Goal: Browse casually: Explore the website without a specific task or goal

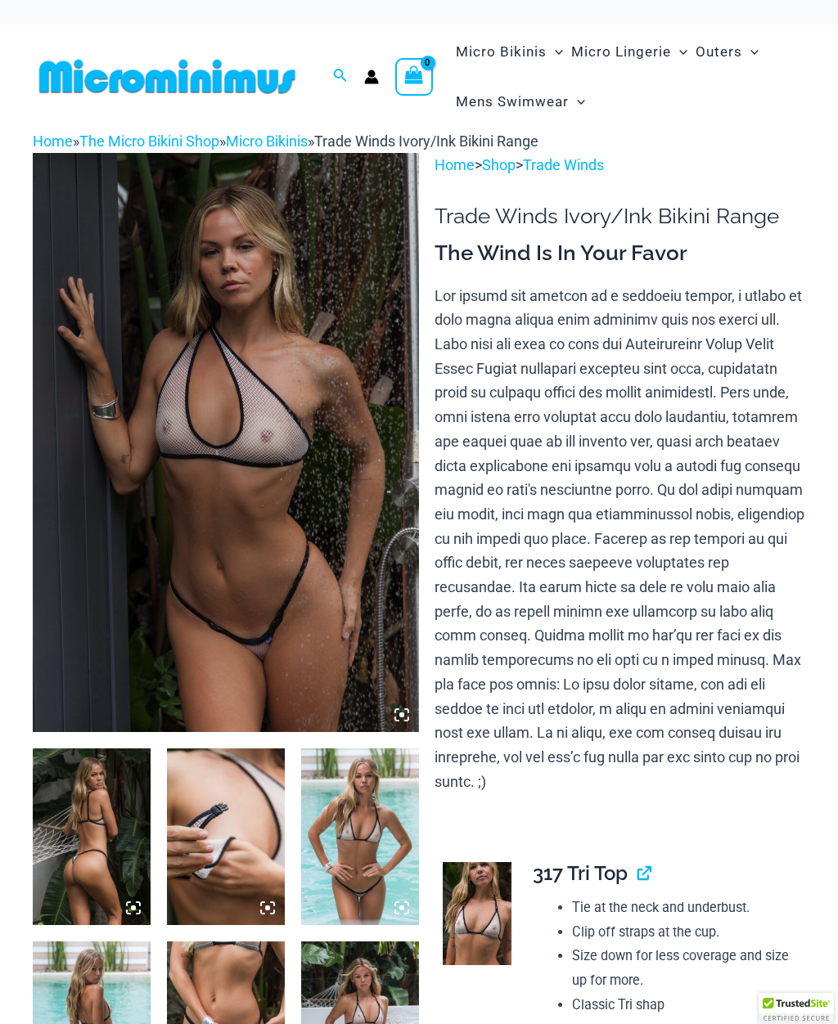
click at [112, 833] on img at bounding box center [92, 836] width 118 height 177
click at [100, 824] on img at bounding box center [92, 836] width 118 height 177
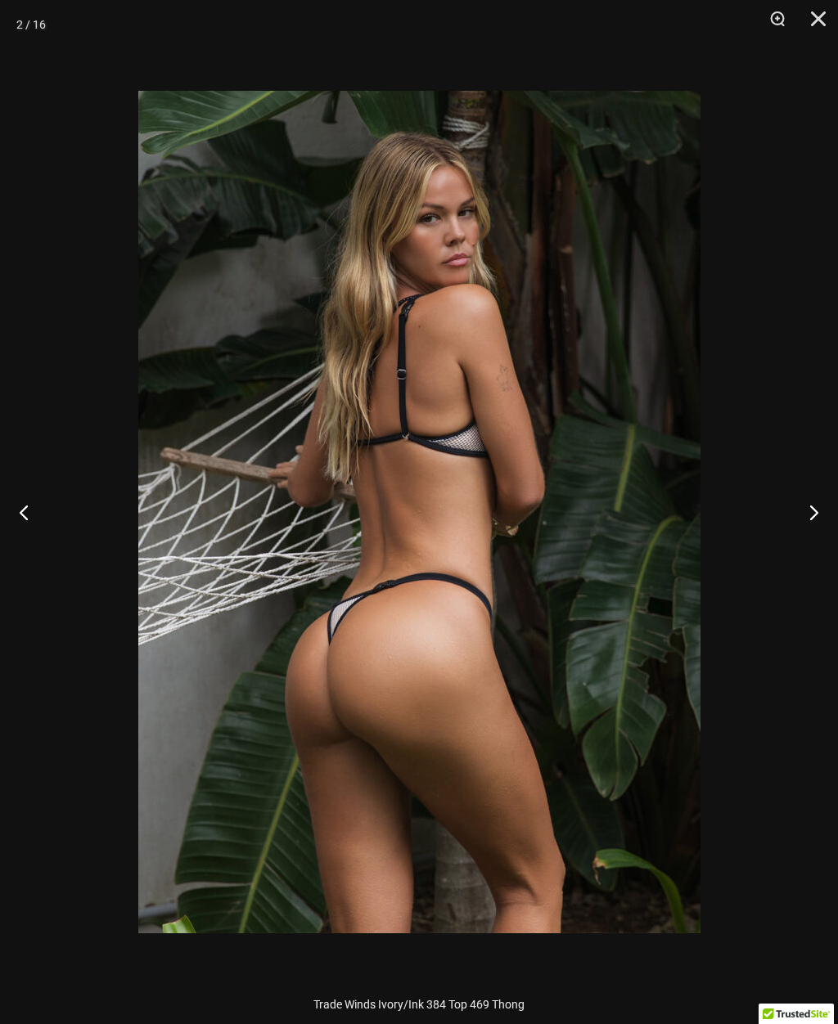
click at [816, 509] on button "Next" at bounding box center [806, 512] width 61 height 82
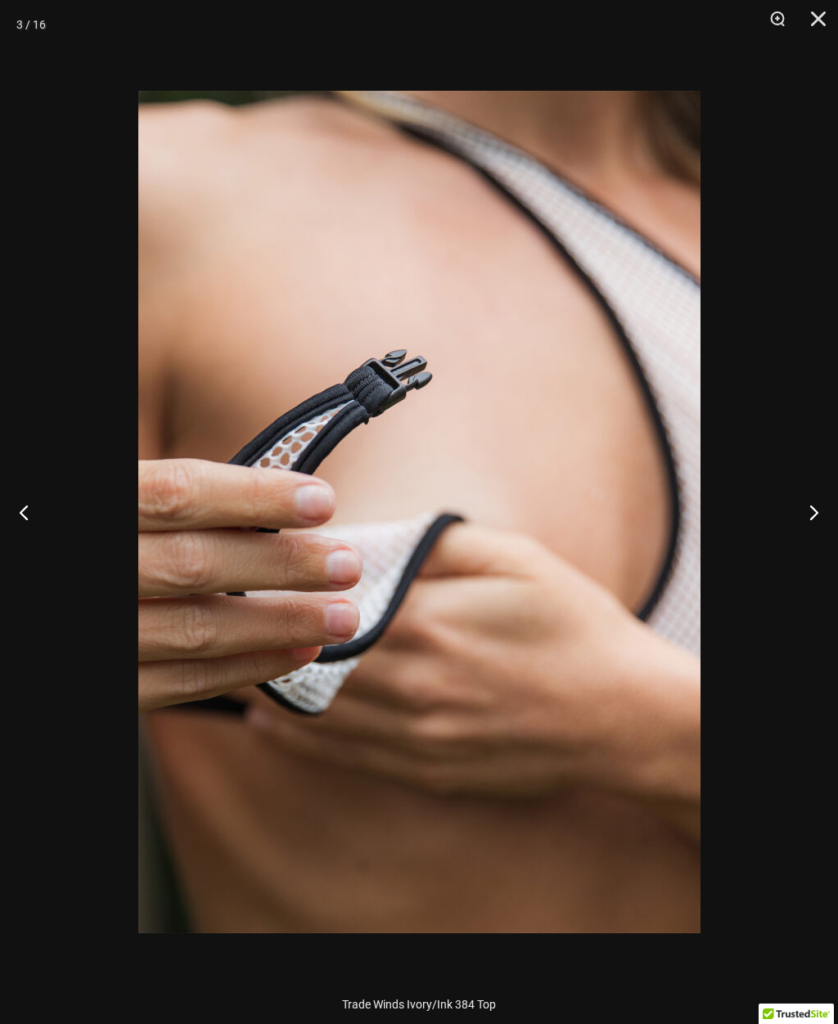
click at [810, 506] on button "Next" at bounding box center [806, 512] width 61 height 82
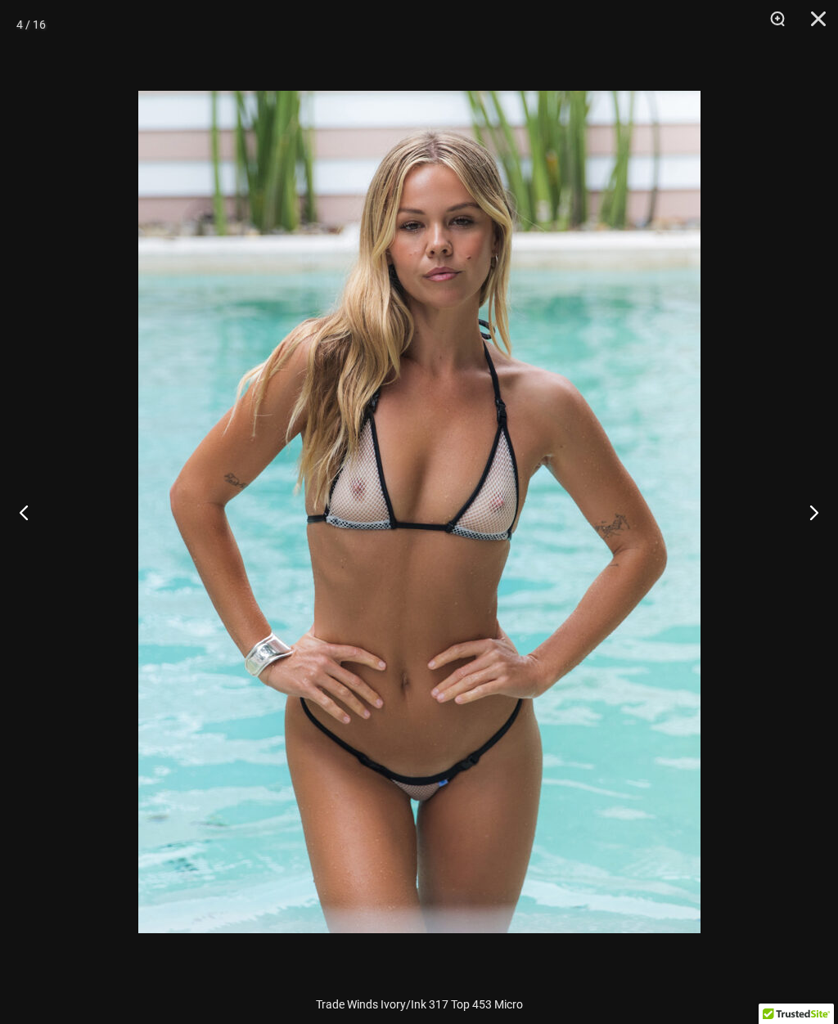
click at [812, 503] on button "Next" at bounding box center [806, 512] width 61 height 82
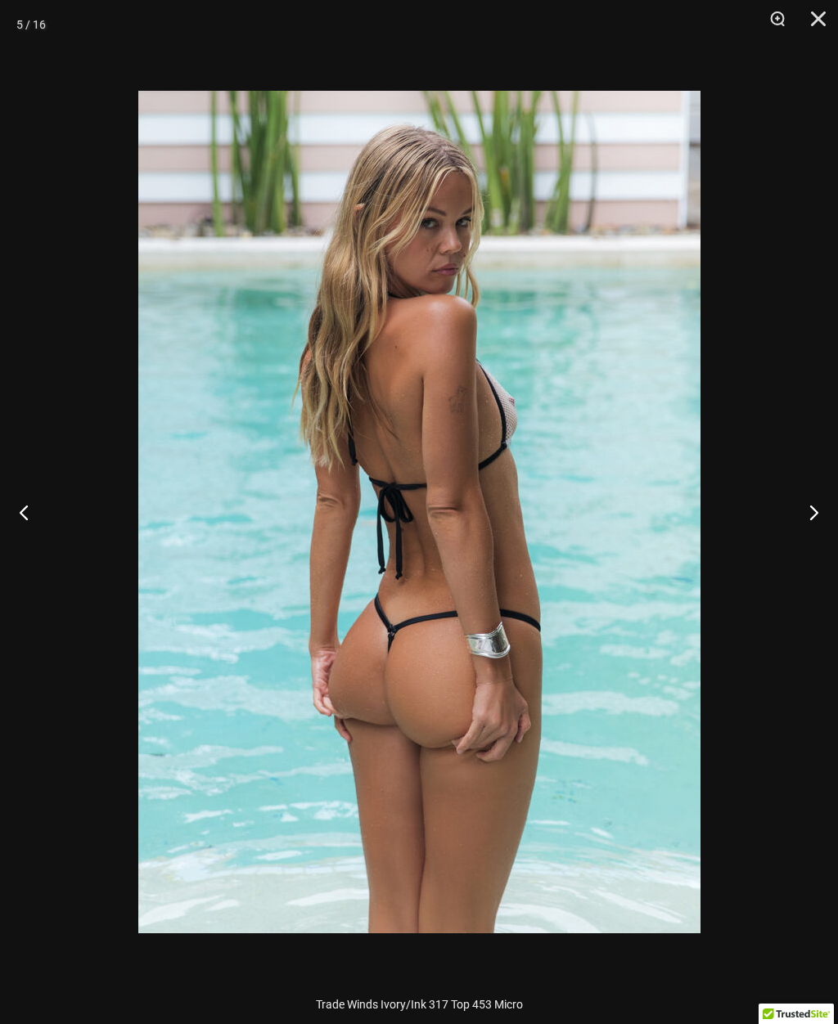
click at [811, 505] on button "Next" at bounding box center [806, 512] width 61 height 82
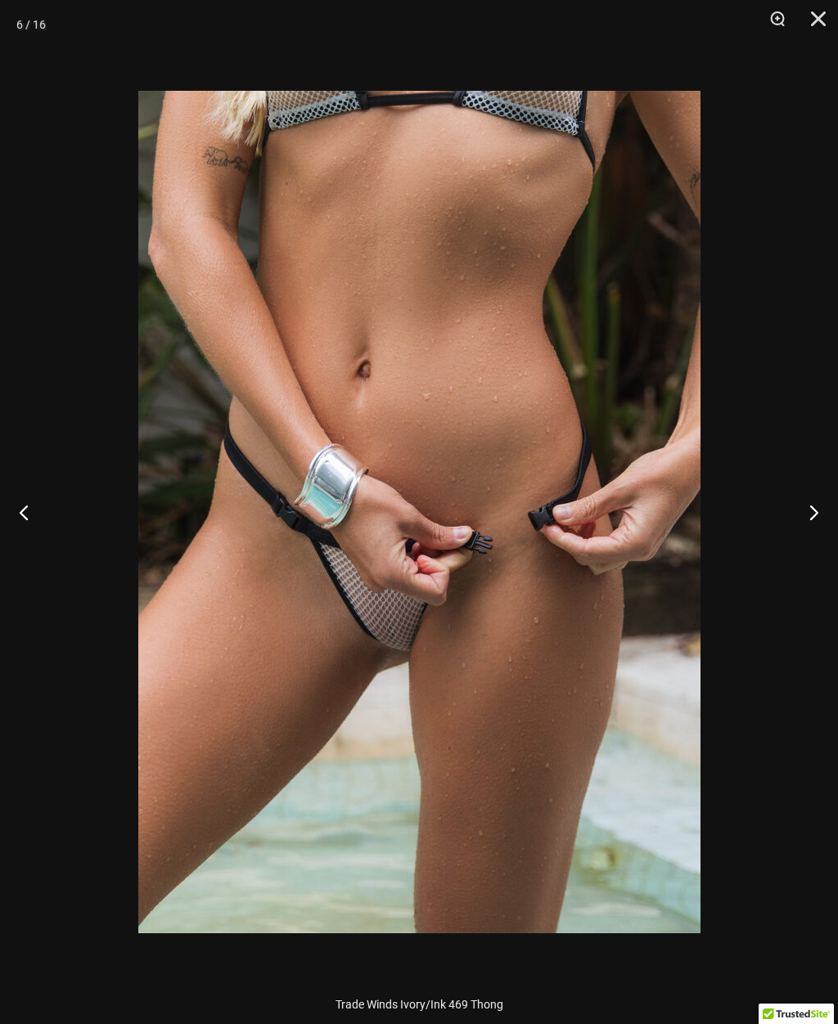
click at [812, 503] on button "Next" at bounding box center [806, 512] width 61 height 82
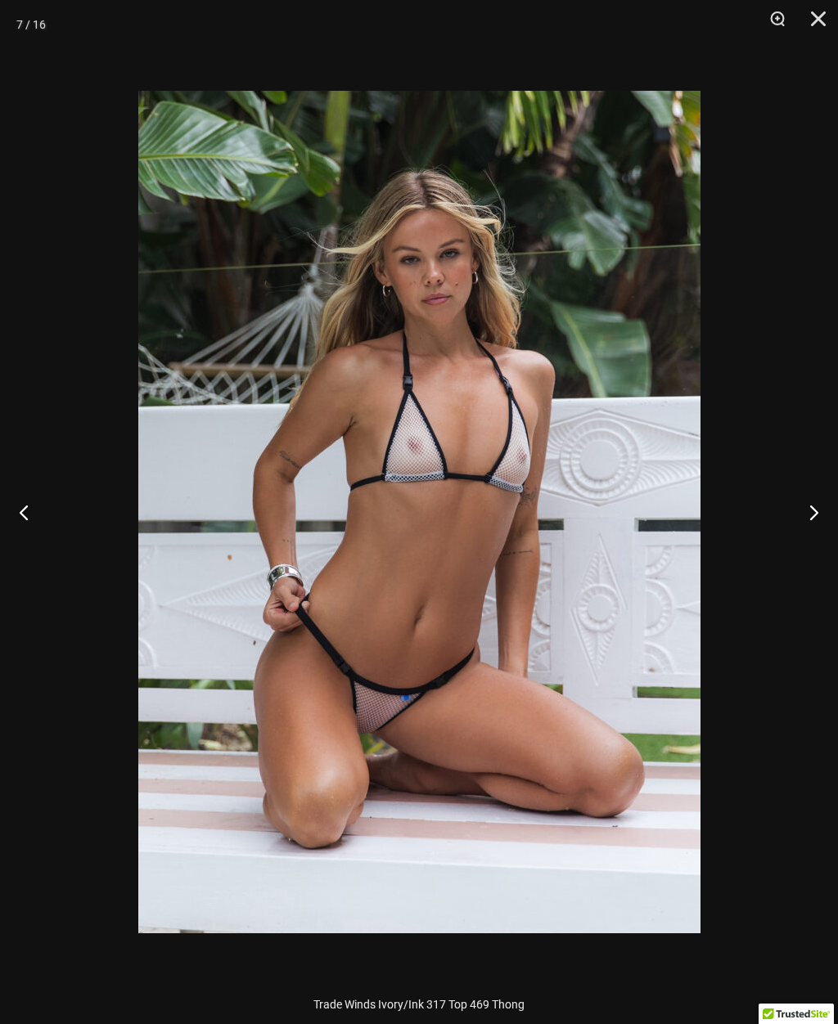
click at [809, 498] on button "Next" at bounding box center [806, 512] width 61 height 82
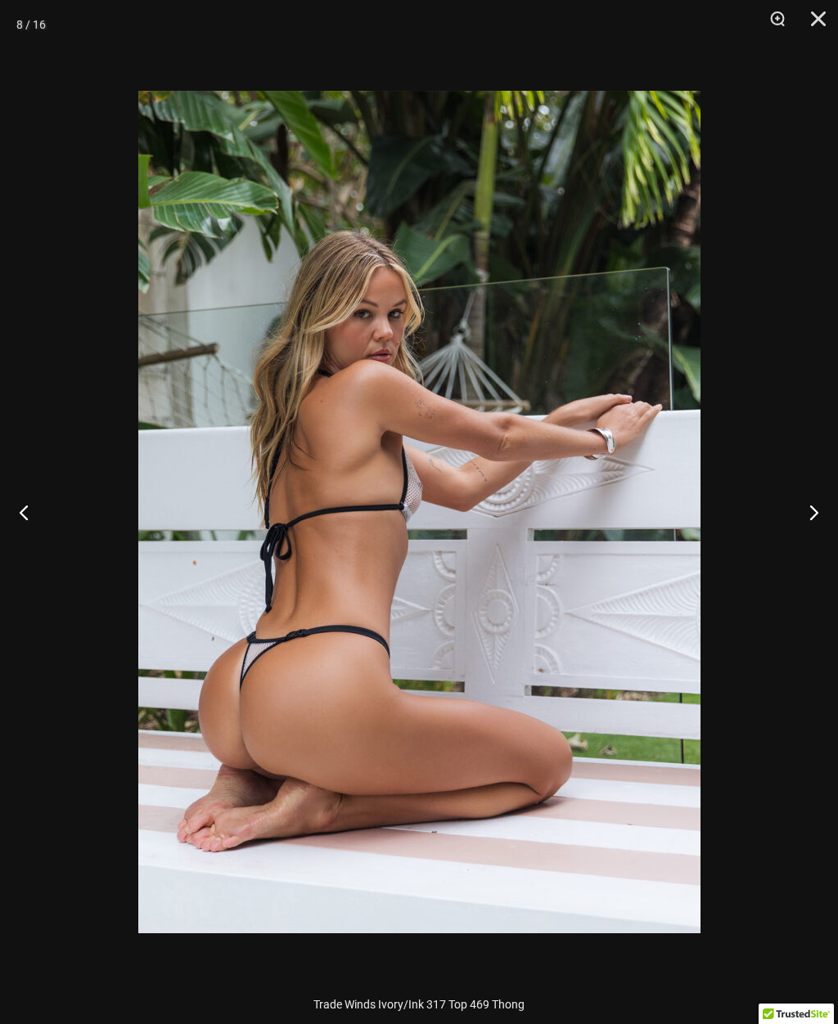
click at [811, 501] on button "Next" at bounding box center [806, 512] width 61 height 82
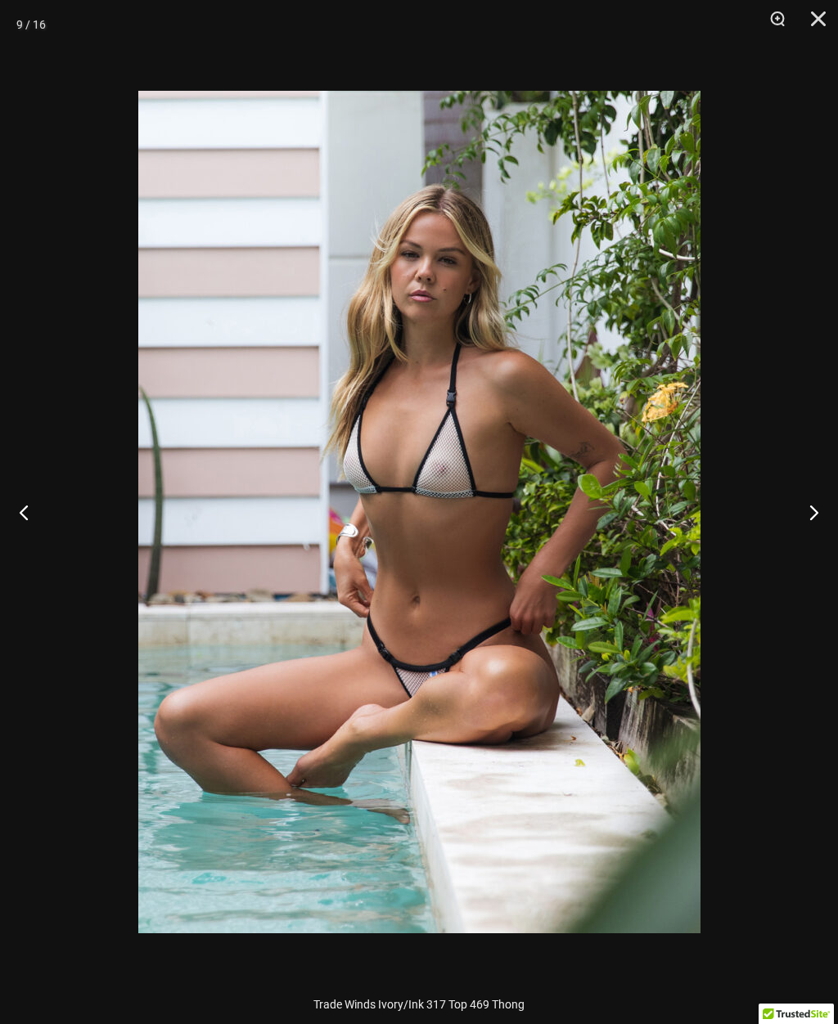
click at [810, 503] on button "Next" at bounding box center [806, 512] width 61 height 82
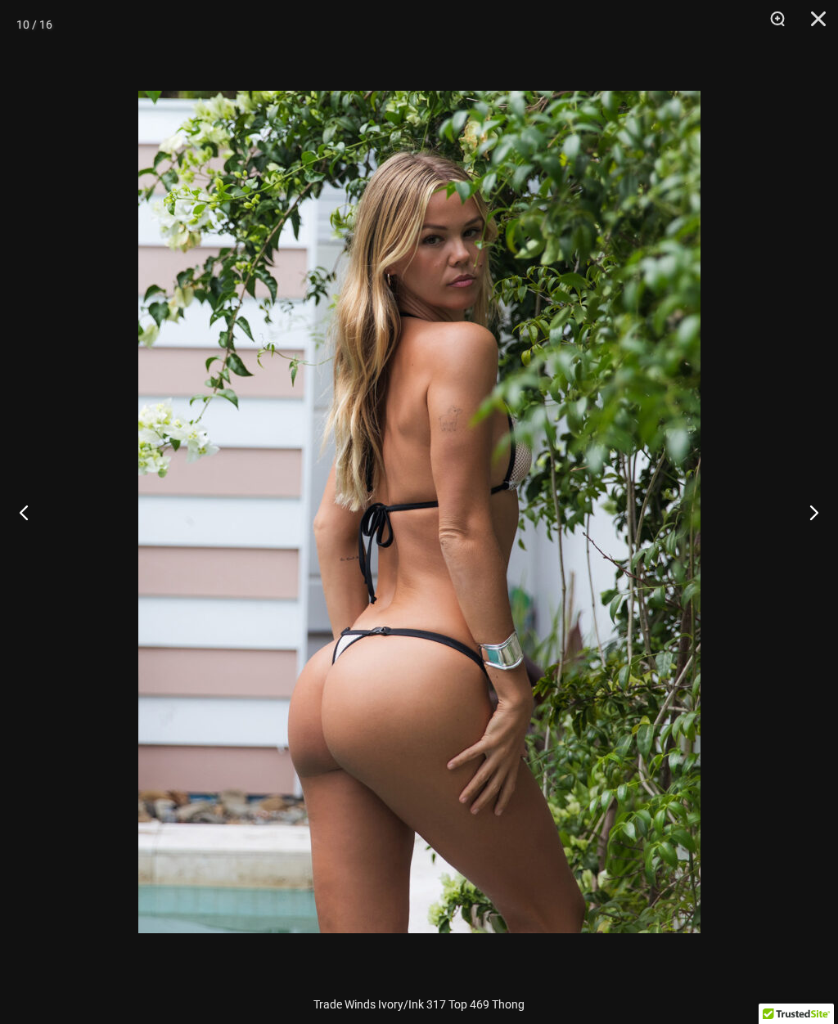
click at [808, 501] on button "Next" at bounding box center [806, 512] width 61 height 82
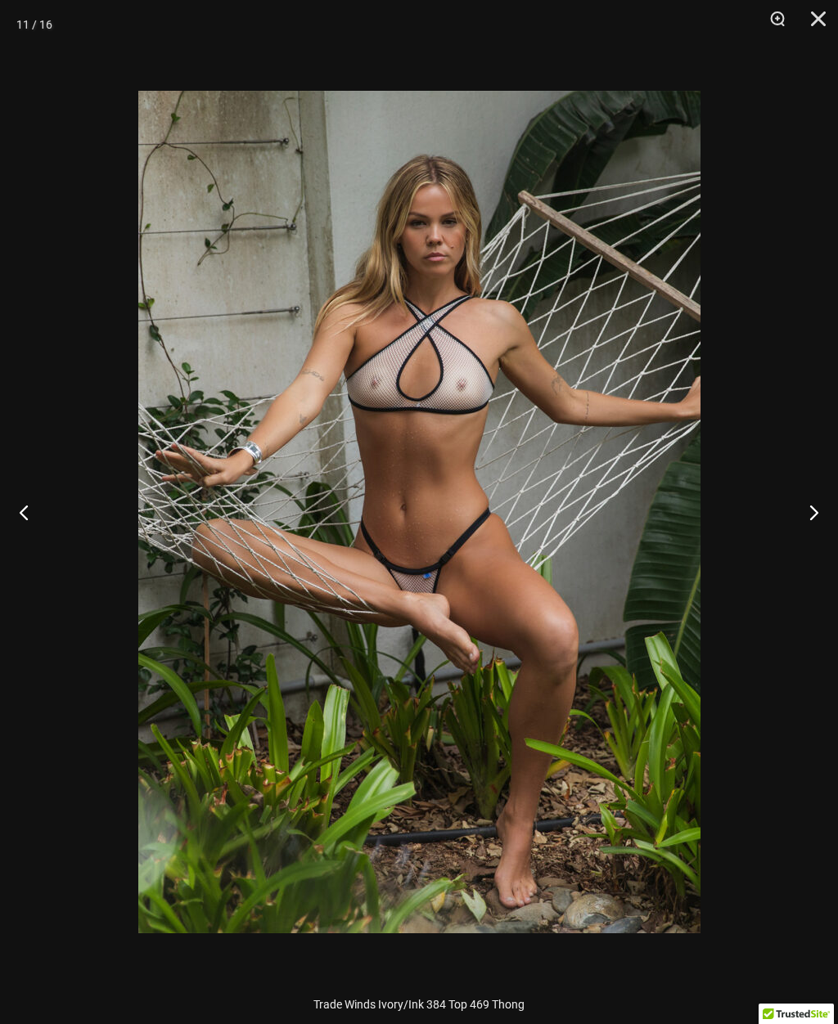
click at [809, 505] on button "Next" at bounding box center [806, 512] width 61 height 82
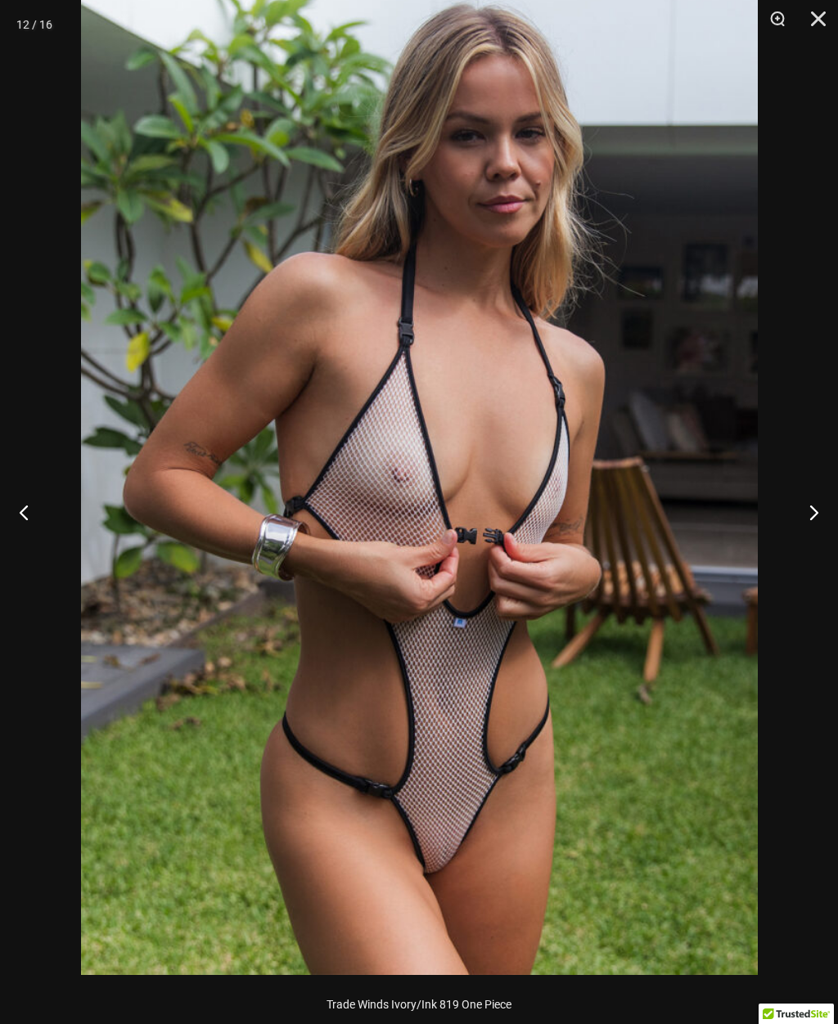
click at [812, 496] on button "Next" at bounding box center [806, 512] width 61 height 82
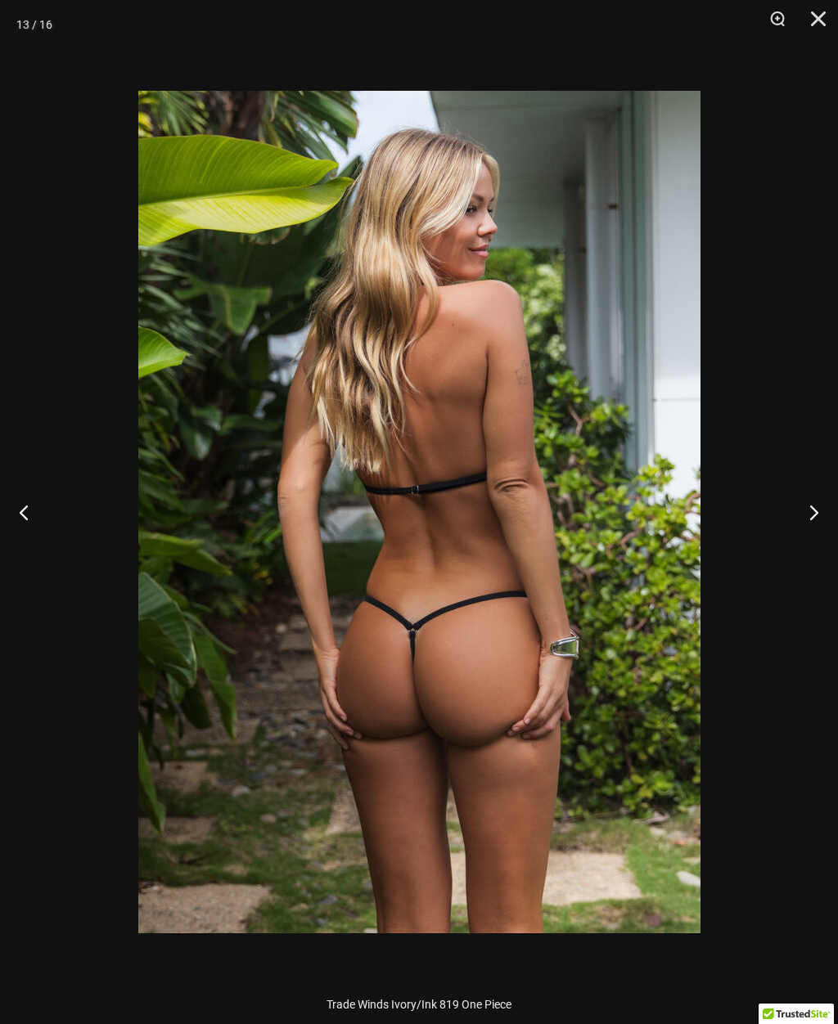
click at [812, 498] on button "Next" at bounding box center [806, 512] width 61 height 82
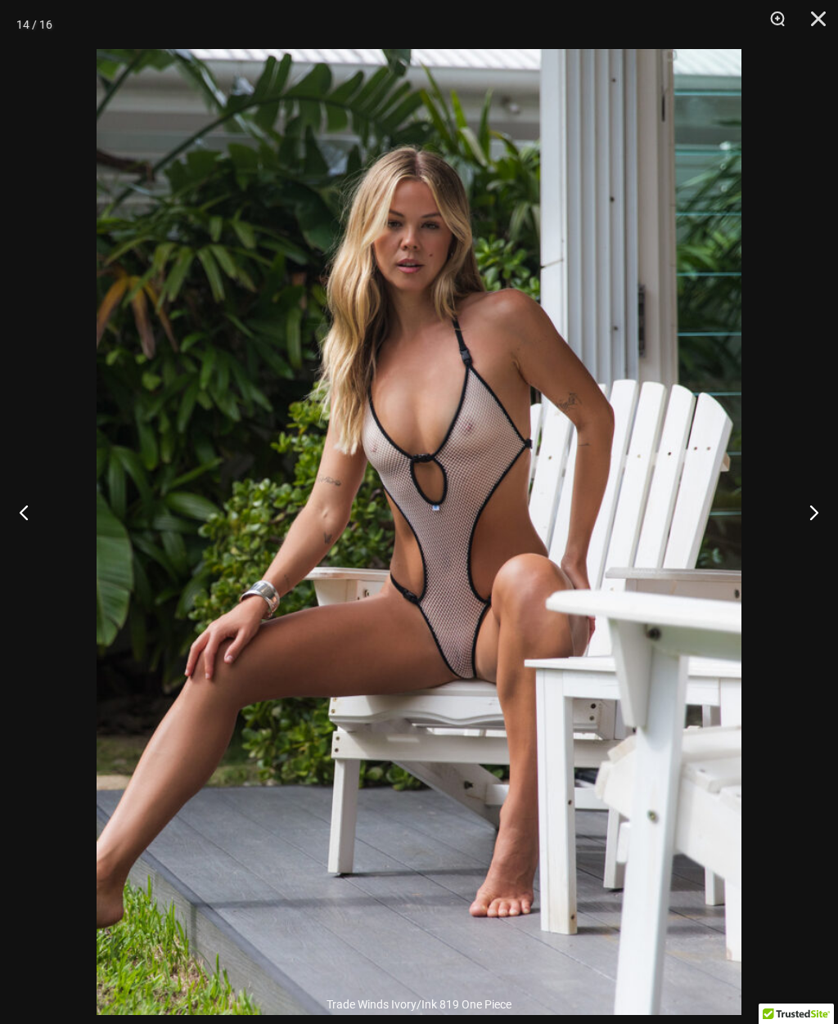
click at [807, 505] on button "Next" at bounding box center [806, 512] width 61 height 82
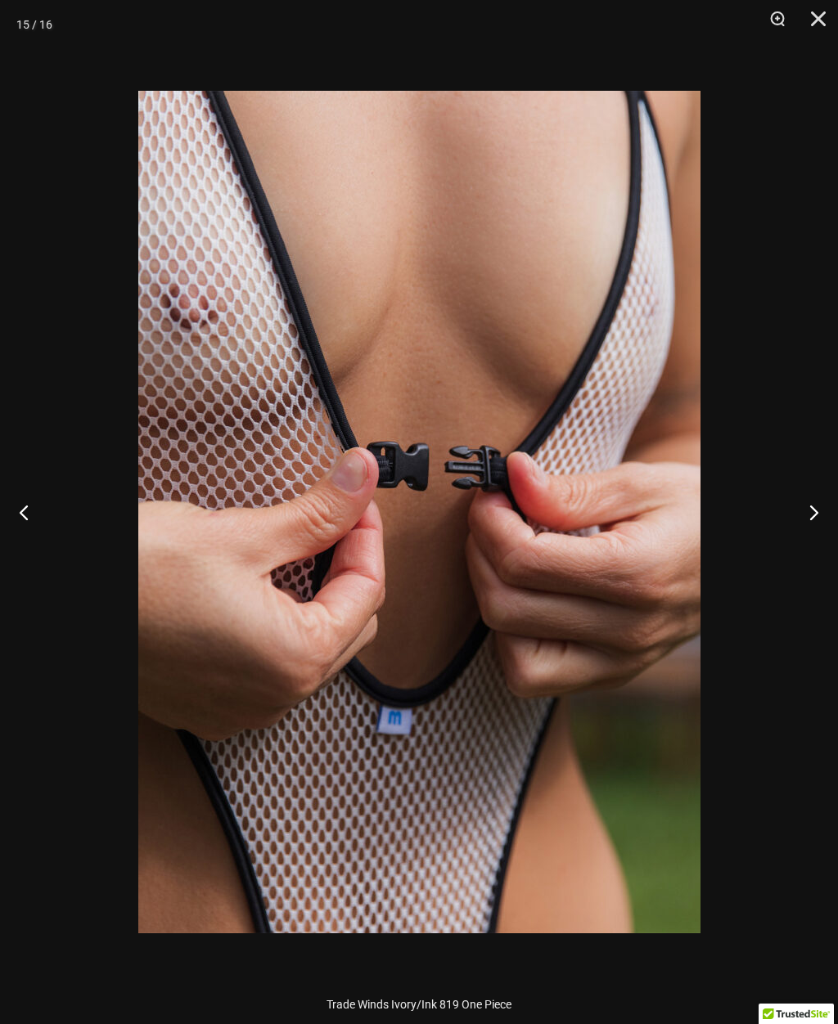
click at [811, 507] on button "Next" at bounding box center [806, 512] width 61 height 82
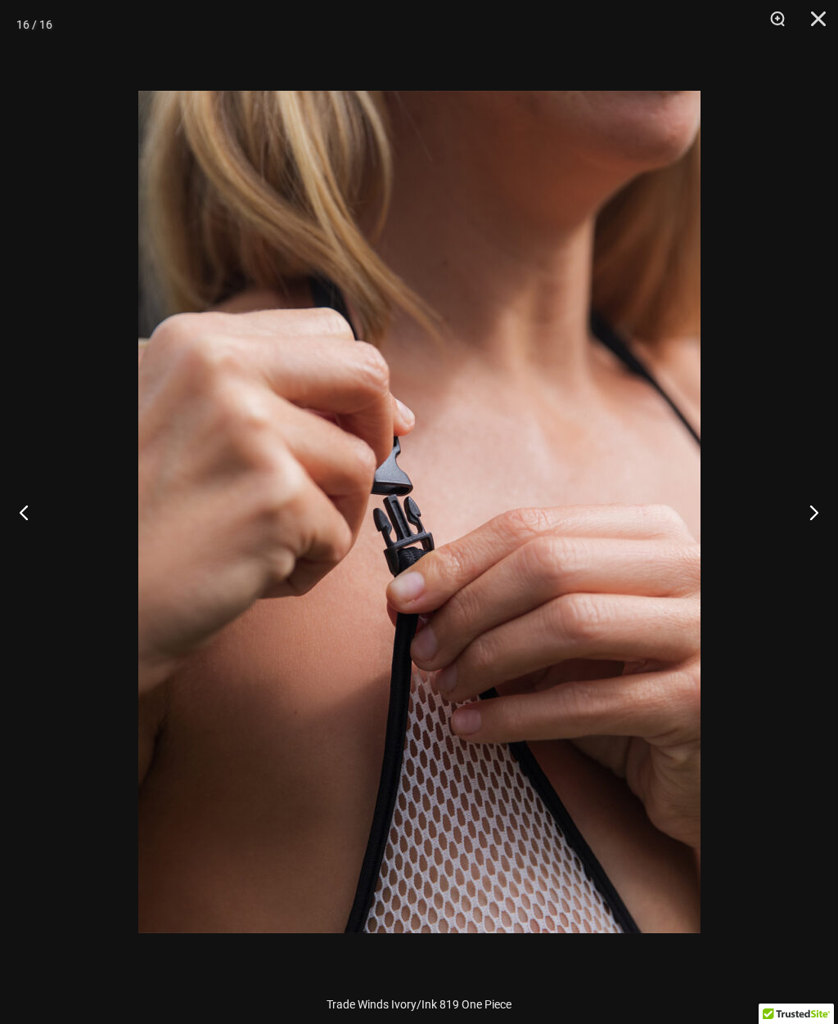
click at [818, 515] on button "Next" at bounding box center [806, 512] width 61 height 82
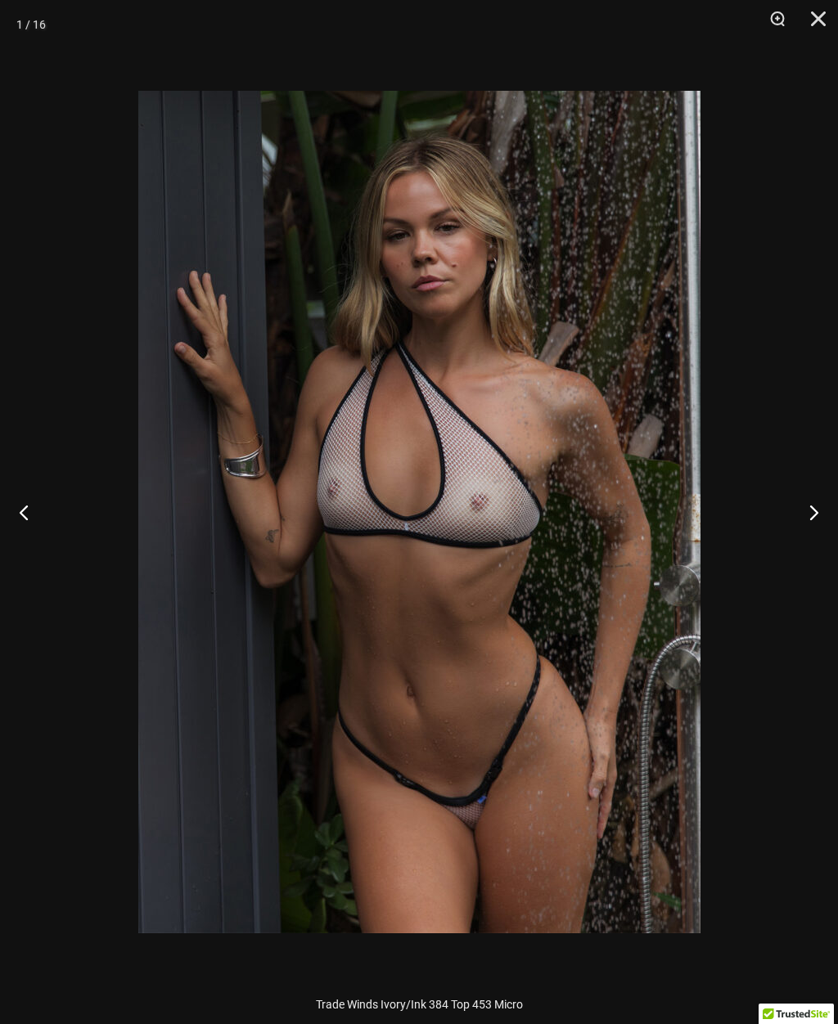
click at [813, 501] on button "Next" at bounding box center [806, 512] width 61 height 82
